Goal: Find specific page/section: Locate a particular part of the current website

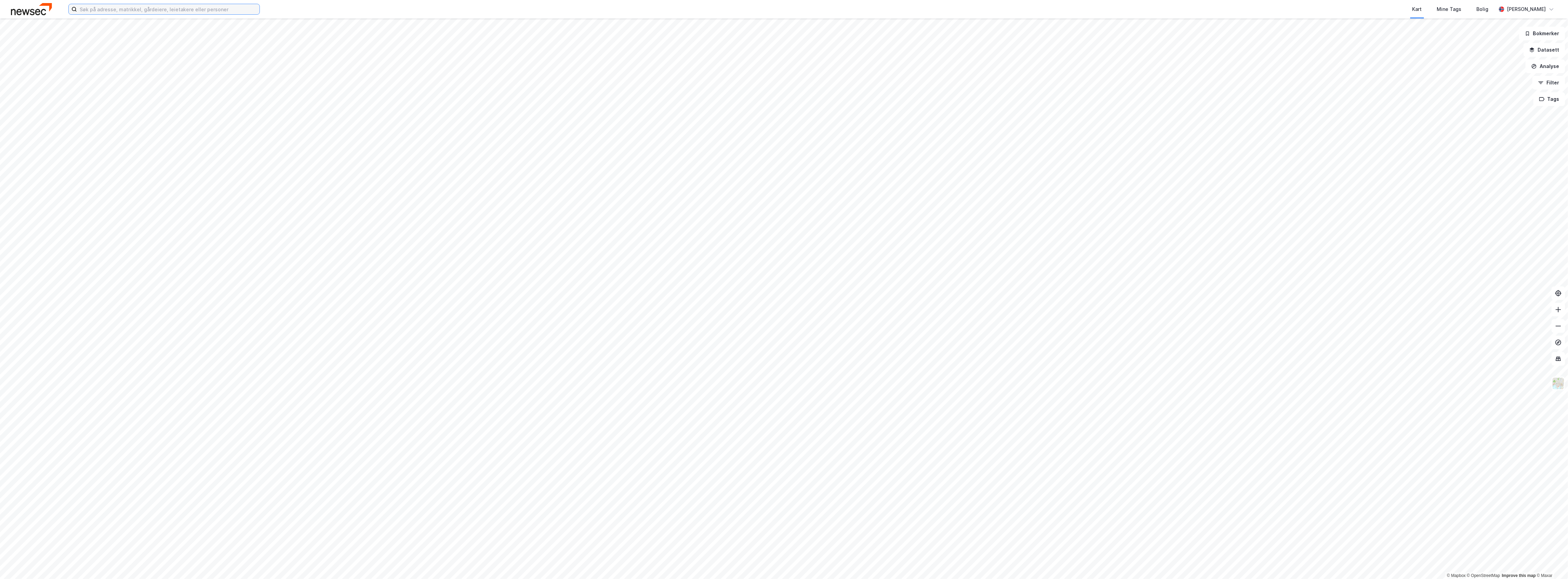
click at [105, 8] on input at bounding box center [168, 9] width 182 height 10
paste input "[PERSON_NAME]"
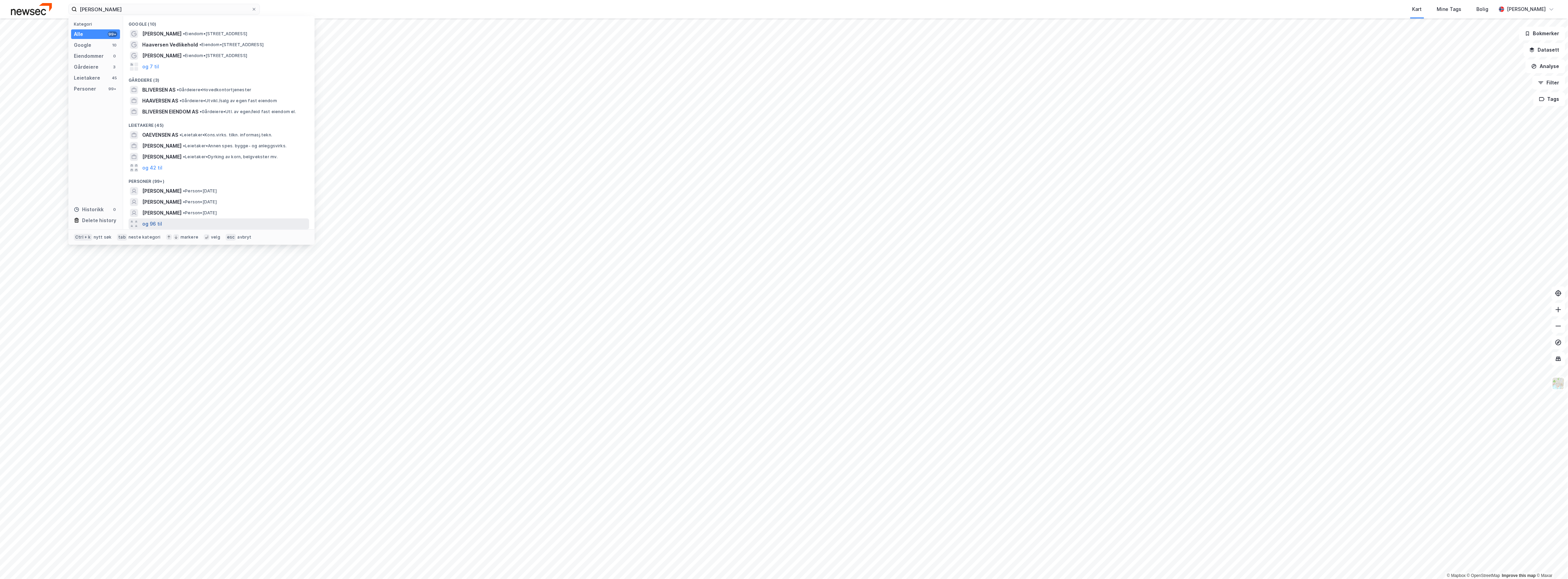
click at [151, 224] on button "og 96 til" at bounding box center [152, 224] width 20 height 8
drag, startPoint x: 106, startPoint y: 8, endPoint x: 38, endPoint y: 10, distance: 68.0
click at [38, 10] on div "[PERSON_NAME] Kategori Alle 99+ Google 10 Eiendommer 0 Gårdeiere 3 Leietakere 4…" at bounding box center [784, 9] width 1568 height 18
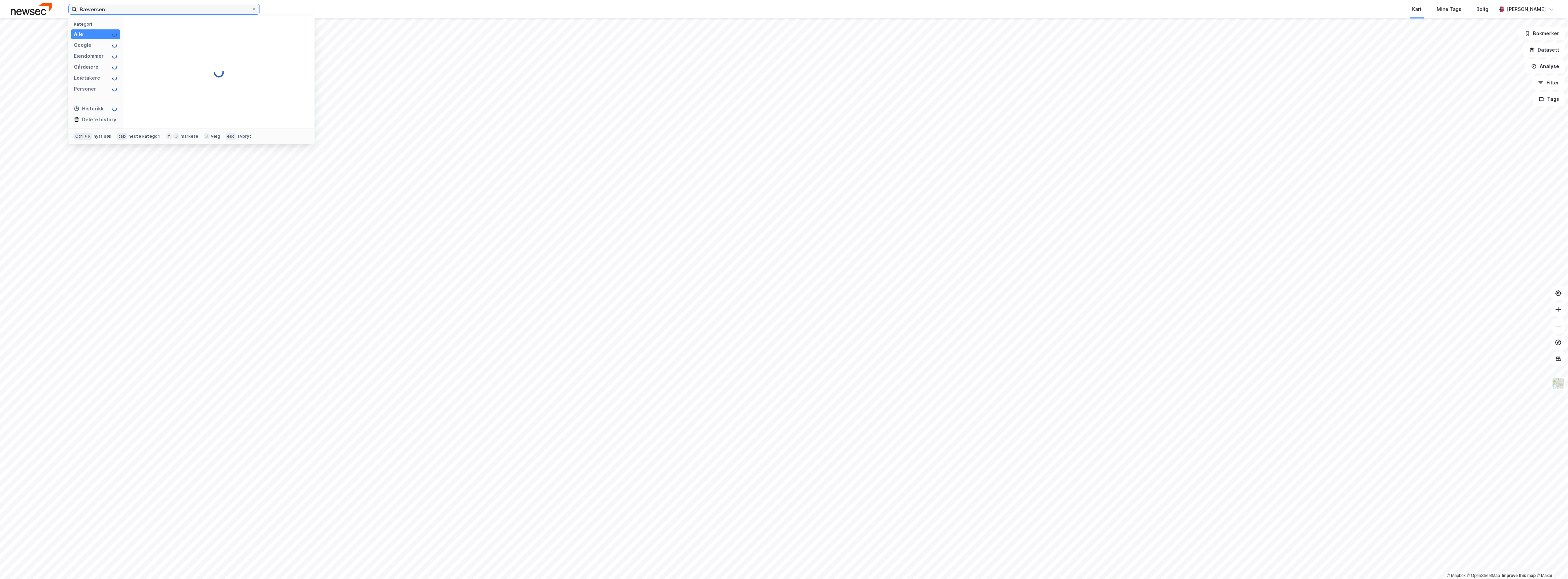
click at [80, 10] on input "Bæversen" at bounding box center [164, 9] width 174 height 10
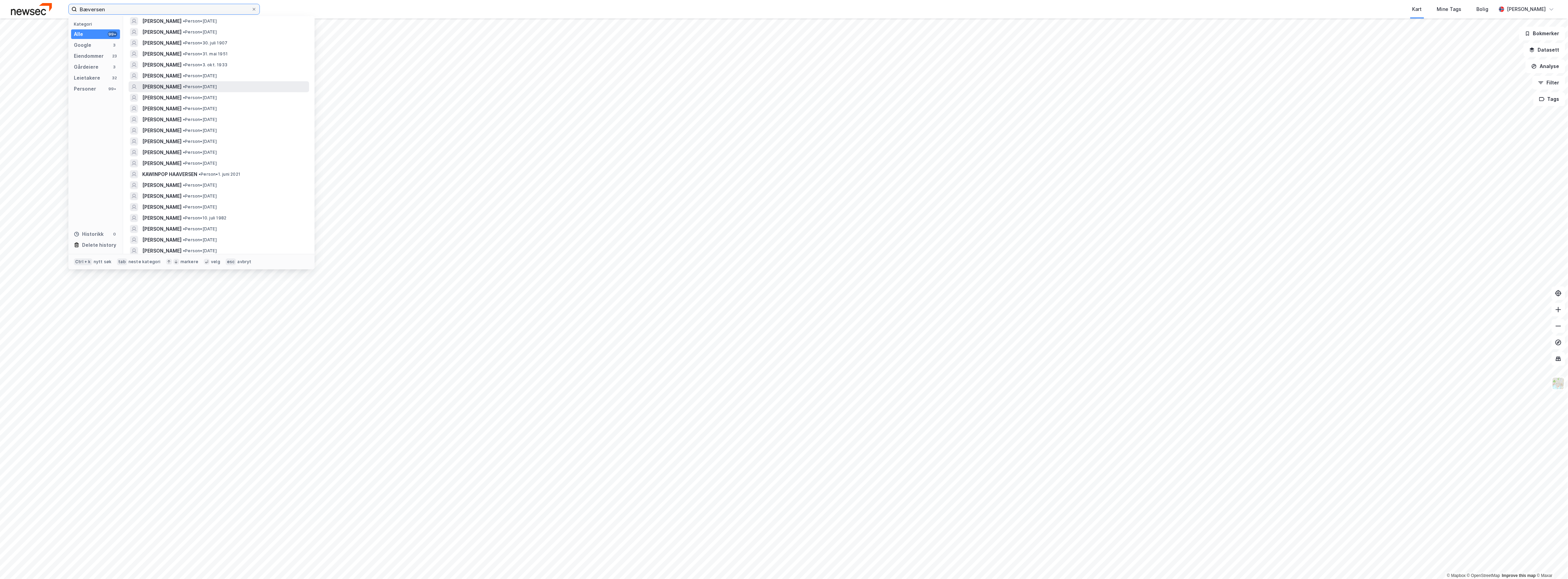
scroll to position [501, 0]
drag, startPoint x: 130, startPoint y: 7, endPoint x: 28, endPoint y: 4, distance: 102.0
click at [28, 4] on div "Bæversen Kategori Alle 99+ Google 3 Eiendommer 23 Gårdeiere 3 Leietakere 32 Per…" at bounding box center [784, 9] width 1568 height 18
paste input "[PERSON_NAME]"
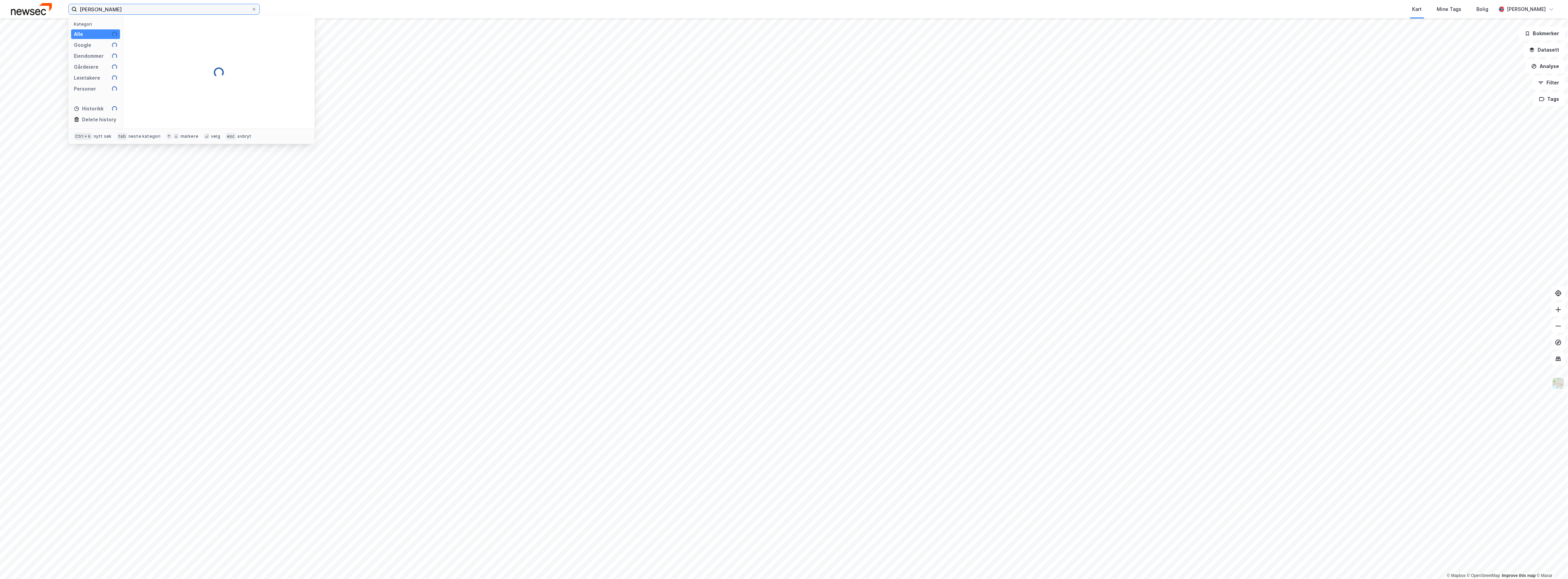
scroll to position [0, 0]
click at [115, 9] on input "[PERSON_NAME]" at bounding box center [164, 9] width 174 height 10
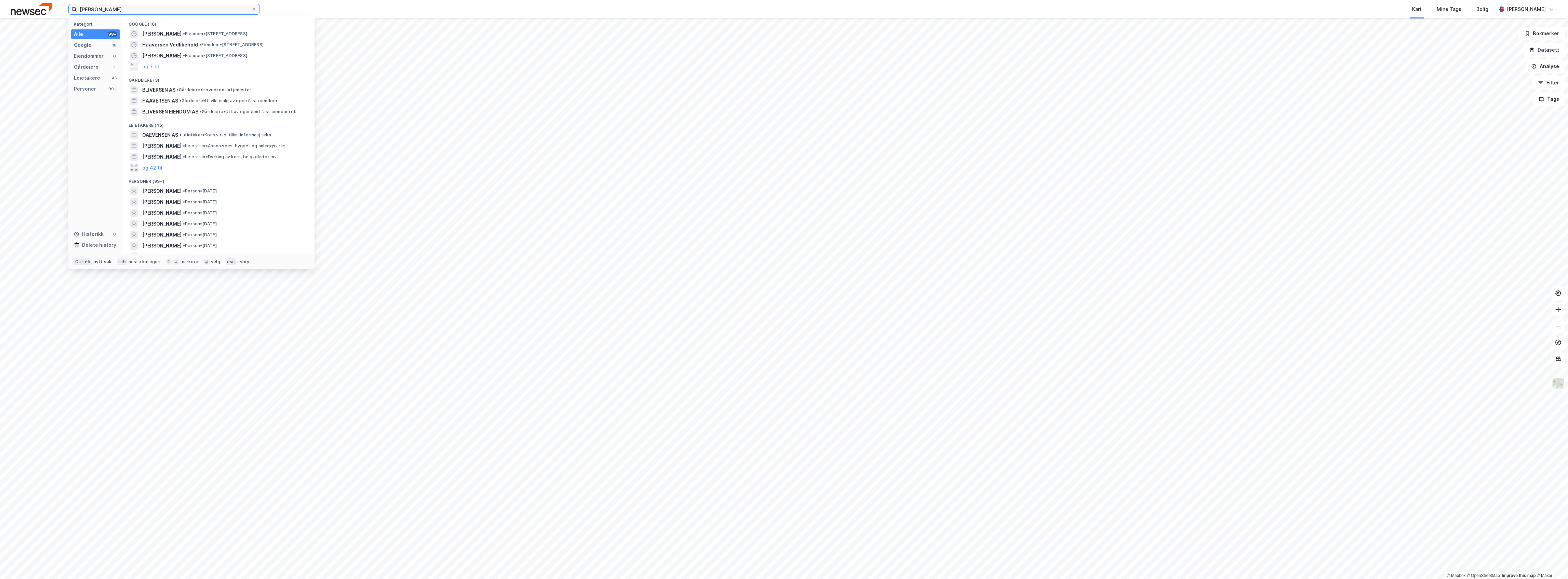
click at [115, 9] on input "[PERSON_NAME]" at bounding box center [164, 9] width 174 height 10
click at [95, 6] on input "[PERSON_NAME]" at bounding box center [164, 9] width 174 height 10
drag, startPoint x: 110, startPoint y: 9, endPoint x: 79, endPoint y: -9, distance: 35.8
click at [79, 0] on html "[PERSON_NAME] Kategori Alle 99+ Google 7 Eiendommer 0 Gårdeiere 0 Leietakere 18…" at bounding box center [784, 290] width 1568 height 579
paste input "Bæversen"
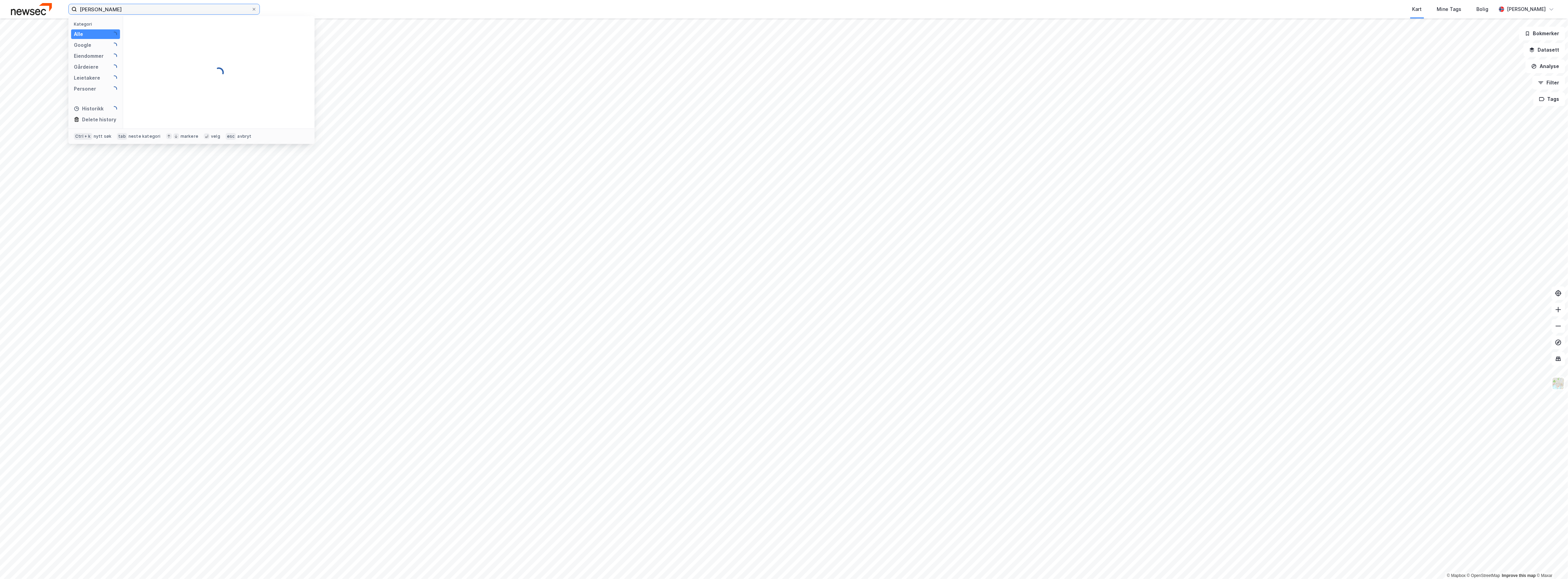
click at [95, 8] on input "[PERSON_NAME]" at bounding box center [164, 9] width 174 height 10
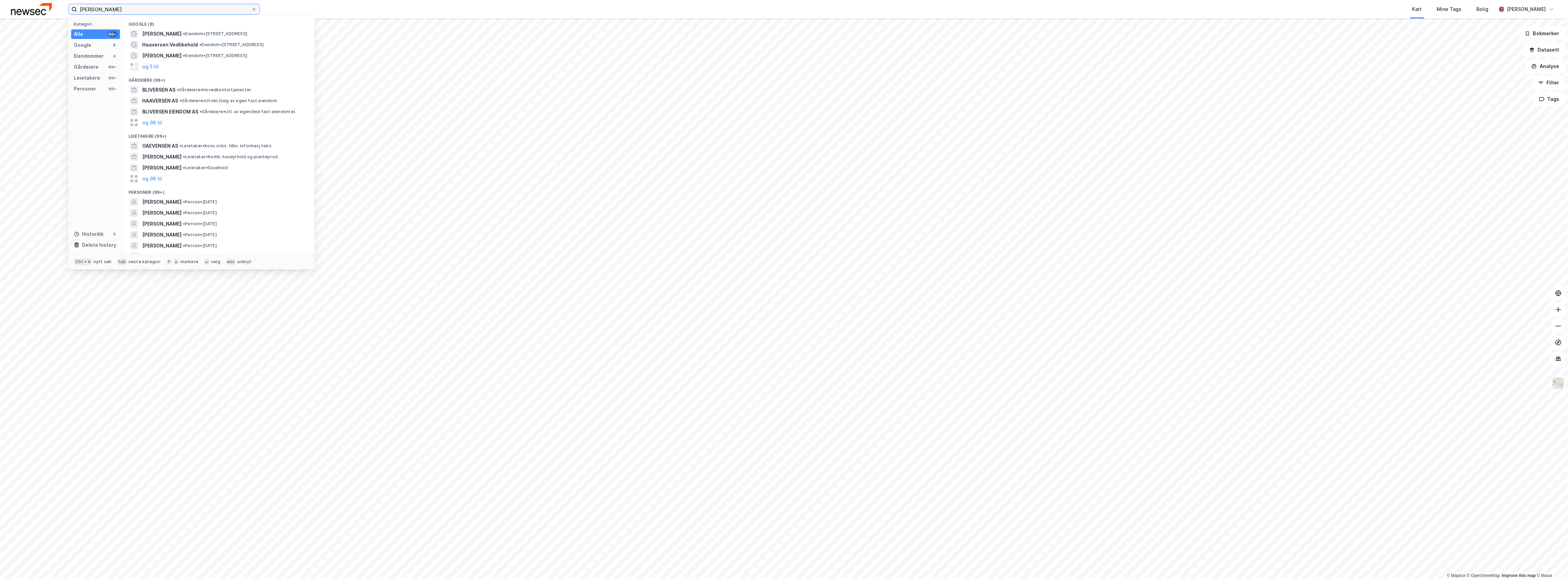
click at [120, 8] on input "[PERSON_NAME]" at bounding box center [164, 9] width 174 height 10
type input "[PERSON_NAME]"
